Goal: Navigation & Orientation: Find specific page/section

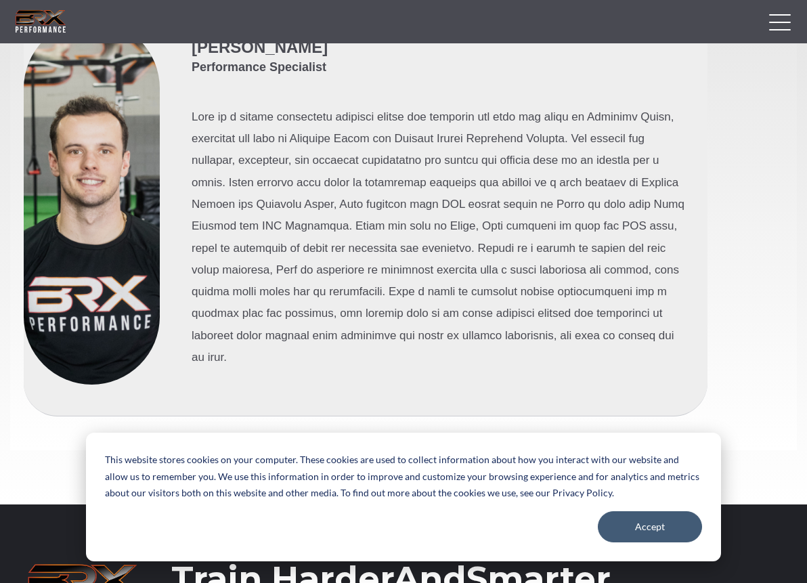
scroll to position [4713, 0]
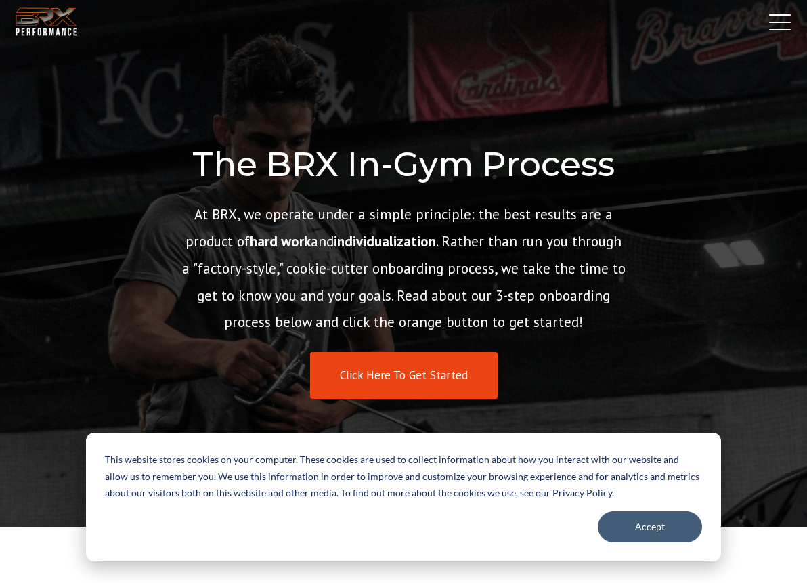
click at [0, 0] on link "In-Gym Training" at bounding box center [0, 0] width 0 height 0
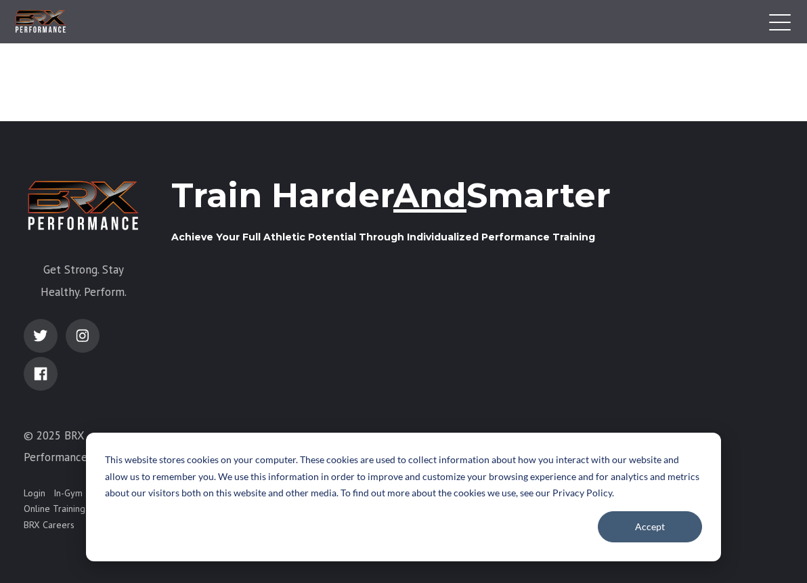
scroll to position [2062, 0]
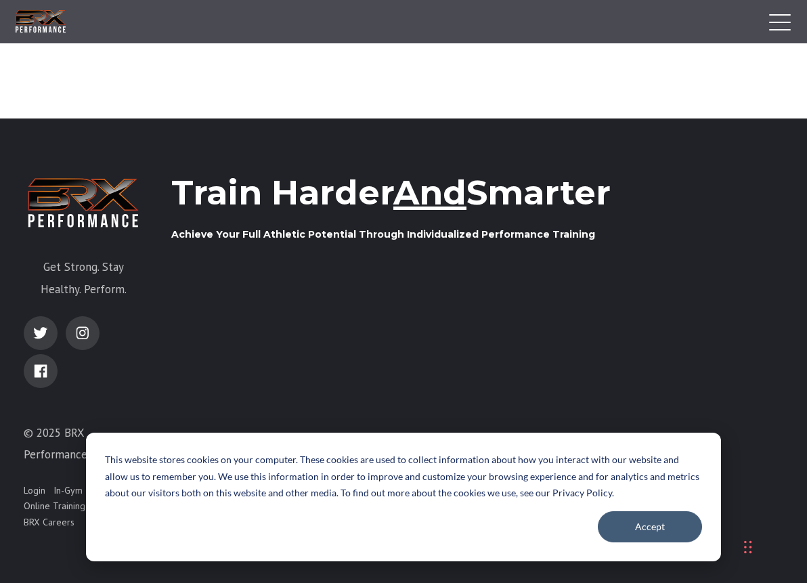
click at [93, 500] on link "BRX Store" at bounding box center [113, 507] width 41 height 14
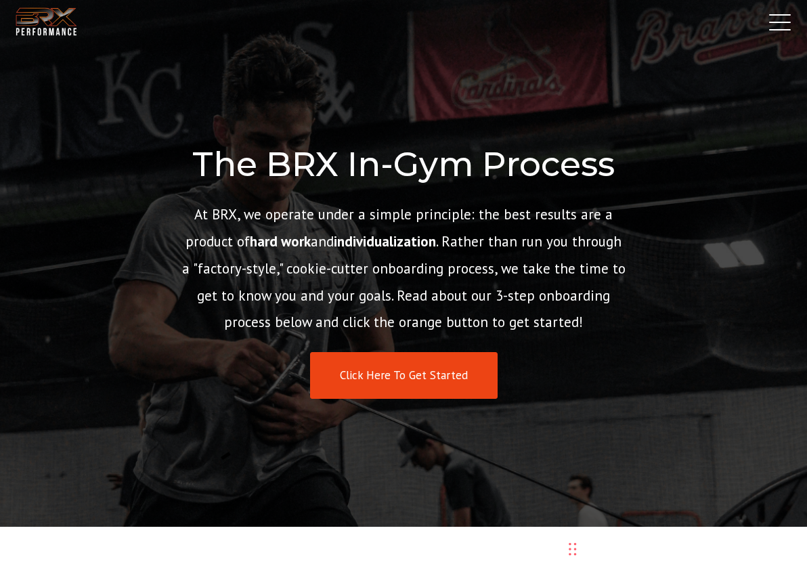
scroll to position [1901, 0]
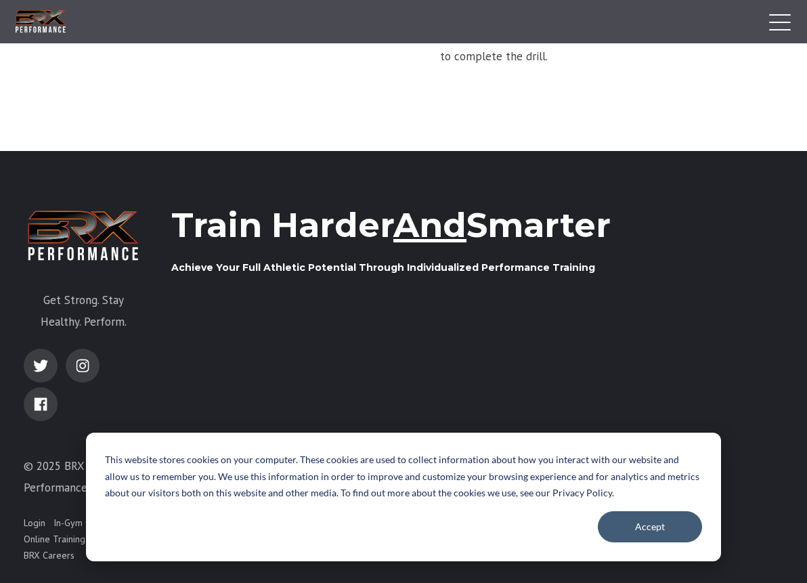
click at [0, 0] on link "More" at bounding box center [0, 0] width 0 height 0
click at [0, 0] on link "Success Stories" at bounding box center [0, 0] width 0 height 0
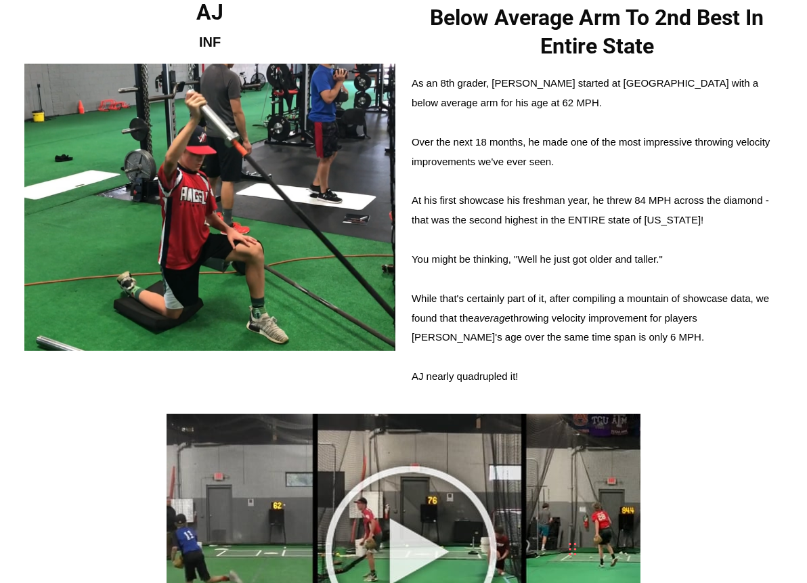
scroll to position [4623, 0]
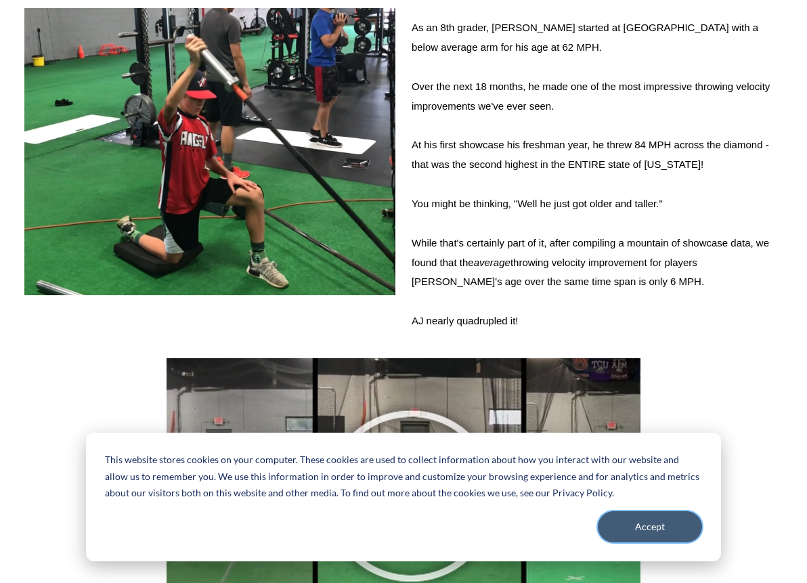
click at [666, 523] on button "Accept" at bounding box center [650, 526] width 104 height 31
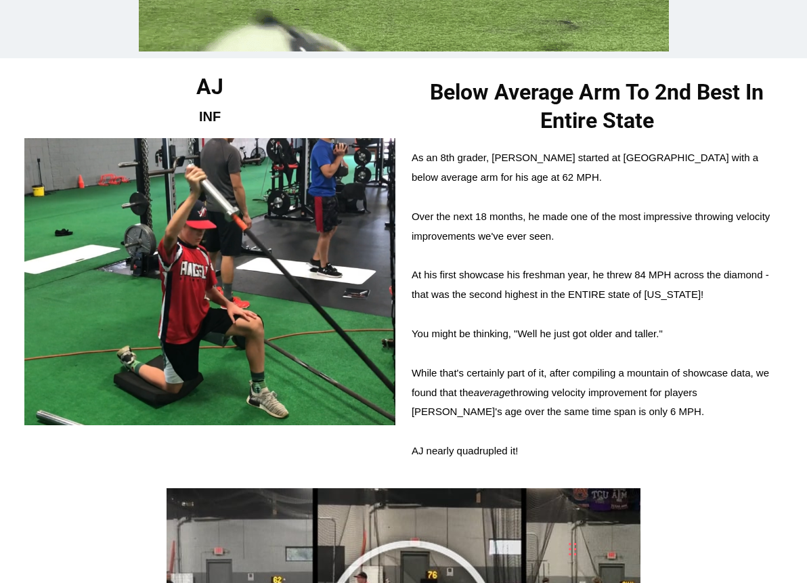
scroll to position [4420, 0]
